Goal: Navigation & Orientation: Find specific page/section

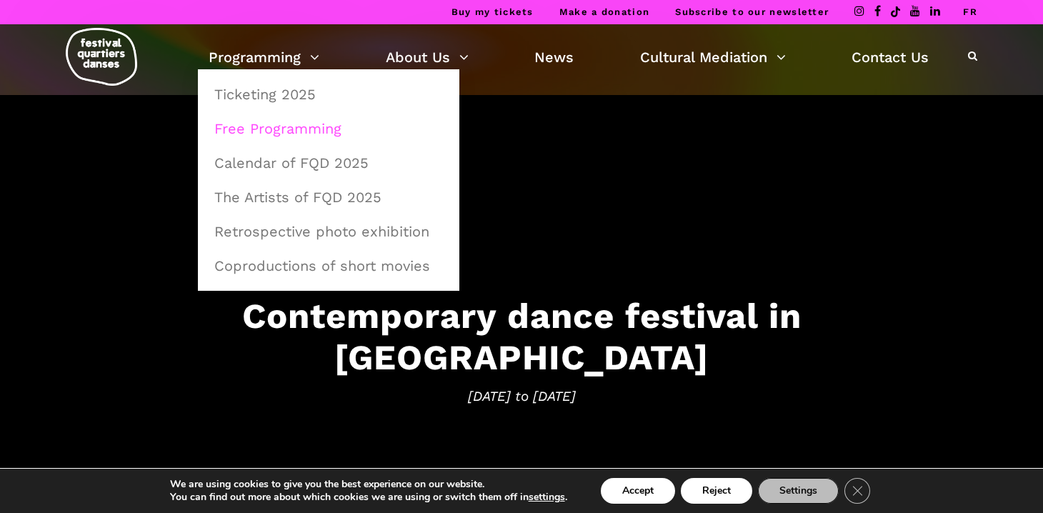
click at [291, 128] on link "Free Programming" at bounding box center [329, 128] width 246 height 33
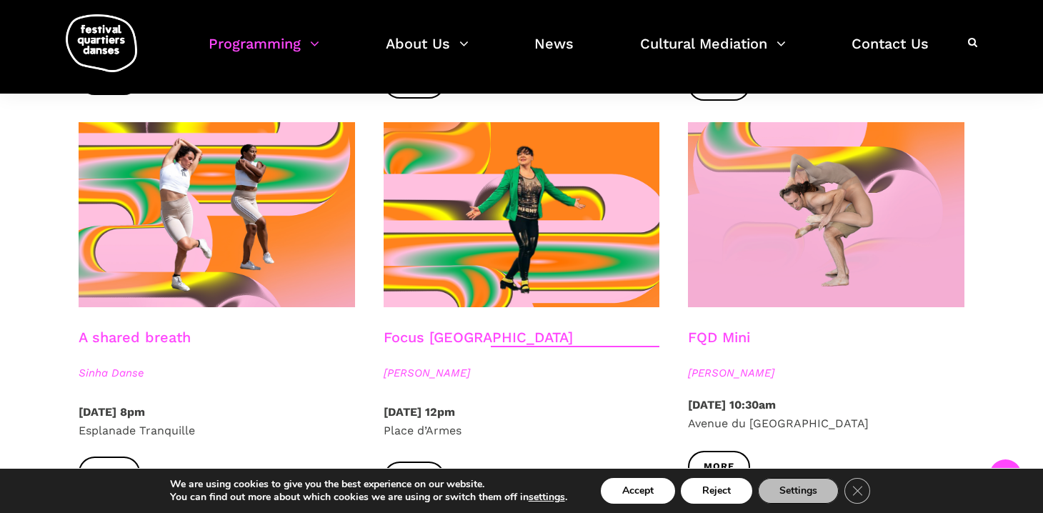
scroll to position [1517, 0]
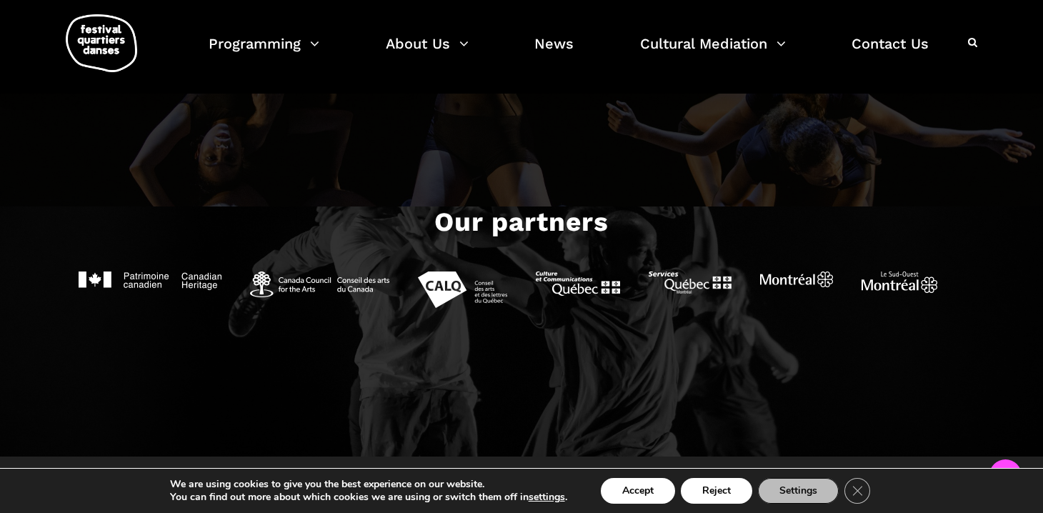
scroll to position [1397, 0]
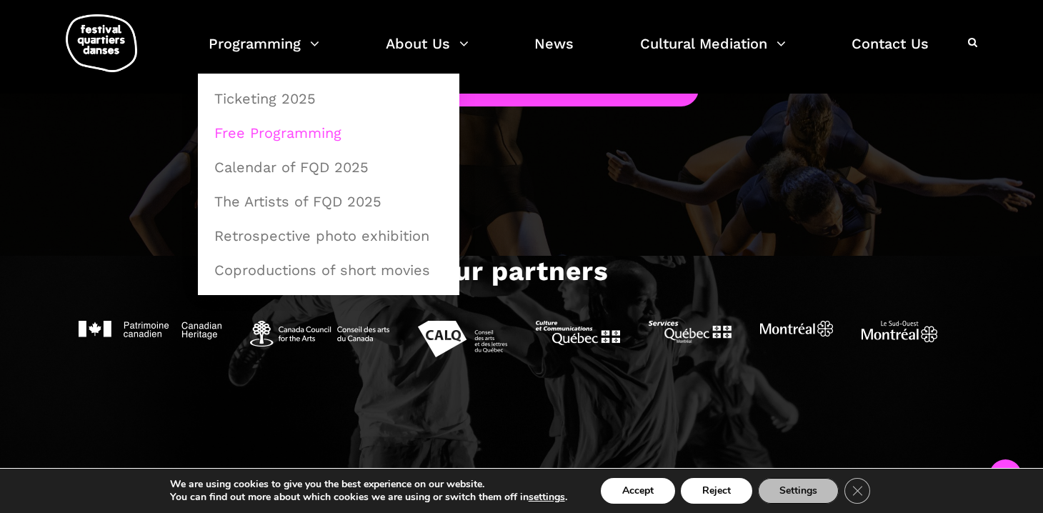
click at [296, 131] on link "Free Programming" at bounding box center [329, 132] width 246 height 33
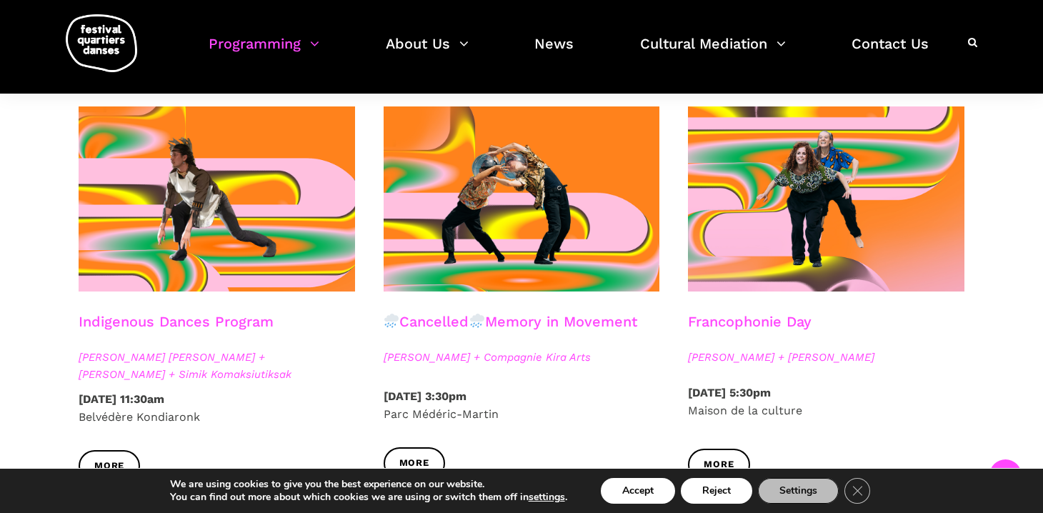
scroll to position [782, 0]
